Goal: Navigation & Orientation: Find specific page/section

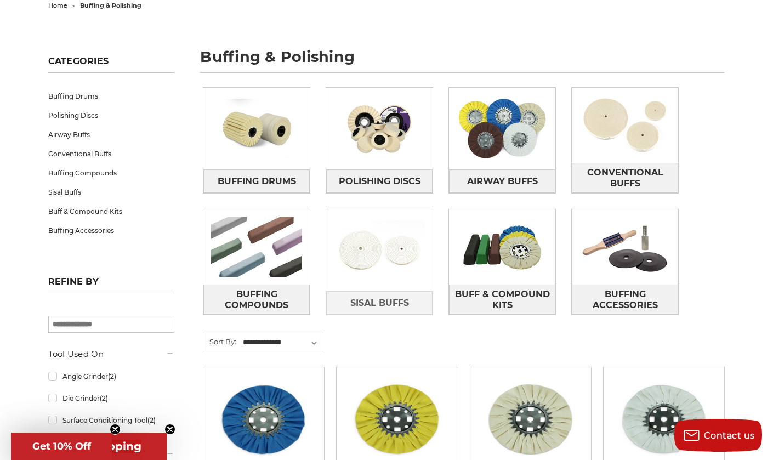
scroll to position [122, 0]
click at [389, 179] on span "Polishing Discs" at bounding box center [380, 181] width 82 height 19
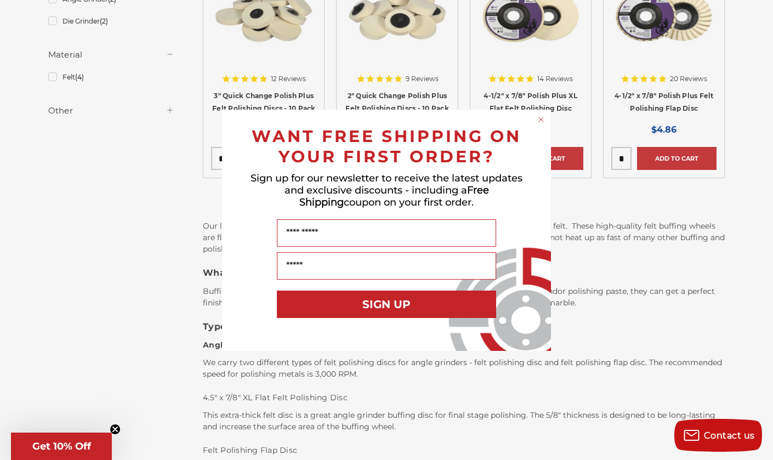
click at [544, 118] on circle "Close dialog" at bounding box center [541, 119] width 10 height 10
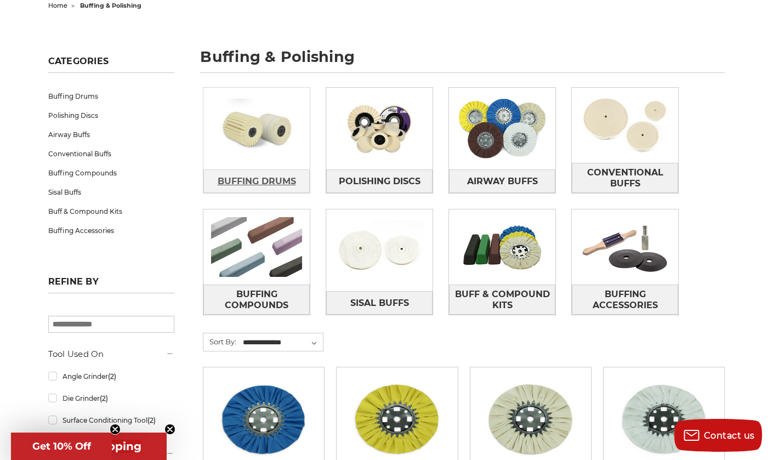
click at [272, 178] on span "Buffing Drums" at bounding box center [257, 181] width 78 height 19
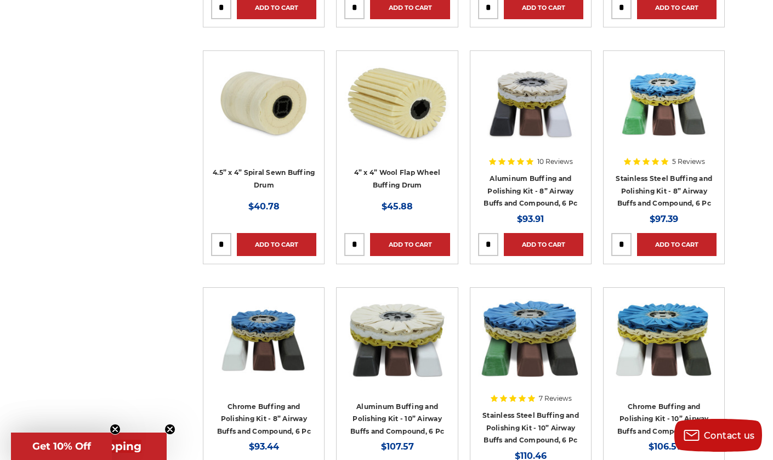
scroll to position [3167, 0]
